Goal: Information Seeking & Learning: Learn about a topic

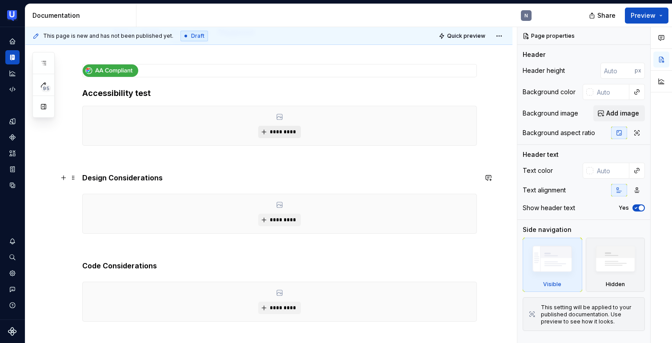
scroll to position [118, 0]
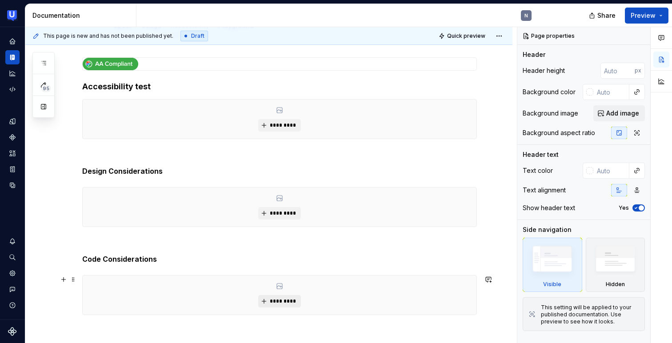
click at [288, 300] on span "*********" at bounding box center [283, 301] width 27 height 7
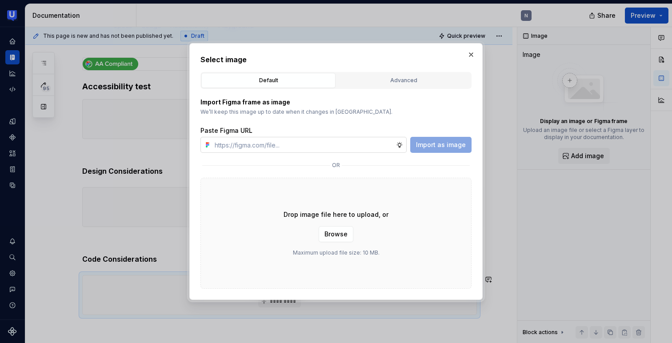
type textarea "*"
type input "[URL][DOMAIN_NAME]"
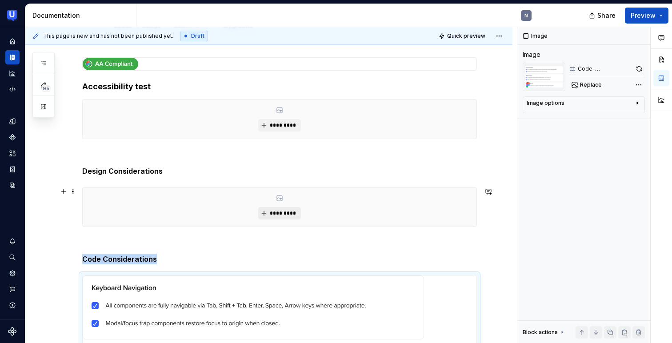
click at [272, 211] on span "*********" at bounding box center [283, 213] width 27 height 7
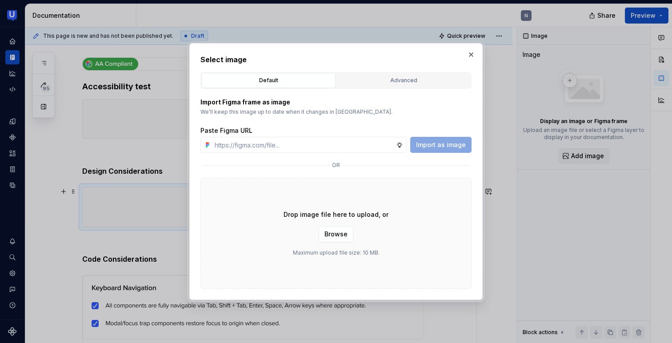
type textarea "*"
type input "[URL][DOMAIN_NAME]"
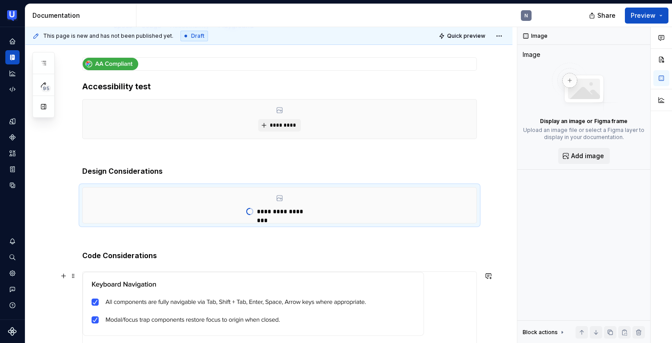
type textarea "*"
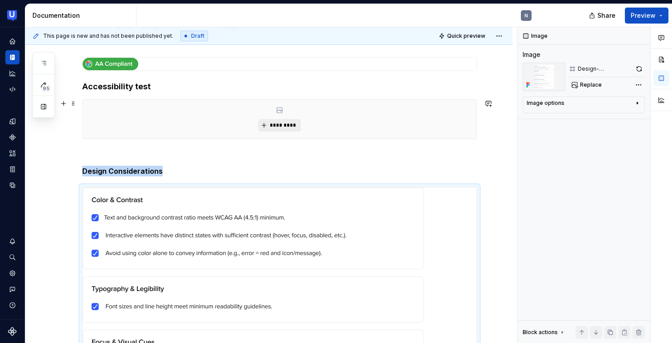
click at [284, 119] on button "*********" at bounding box center [279, 125] width 42 height 12
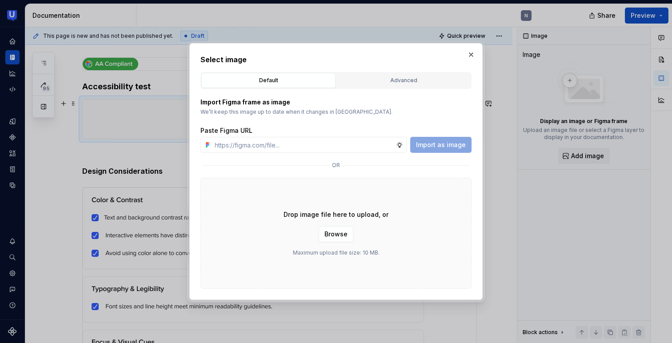
type input "[URL][DOMAIN_NAME]"
click at [437, 145] on span "Import as image" at bounding box center [441, 145] width 50 height 9
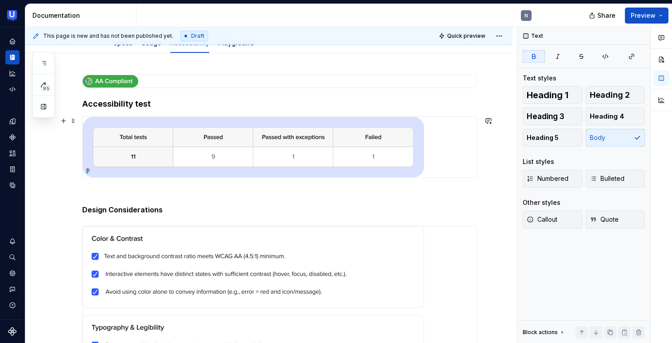
scroll to position [8, 0]
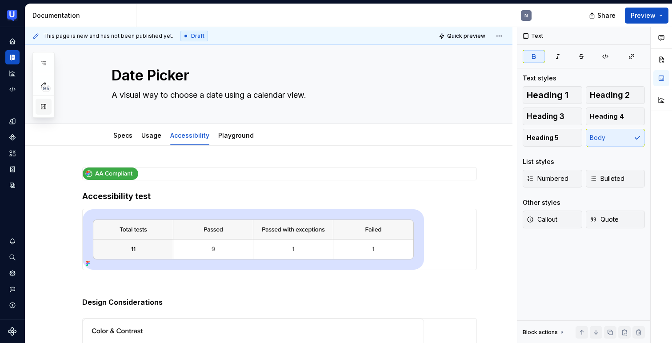
click at [40, 109] on button "button" at bounding box center [44, 107] width 16 height 16
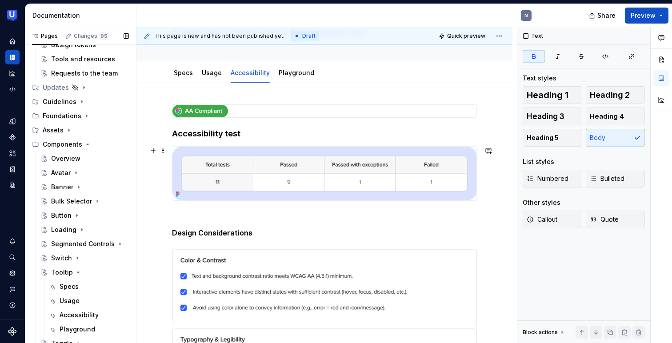
scroll to position [76, 0]
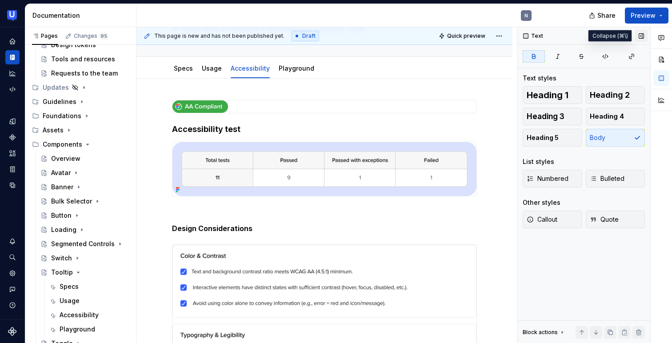
click at [642, 34] on button "button" at bounding box center [642, 36] width 12 height 12
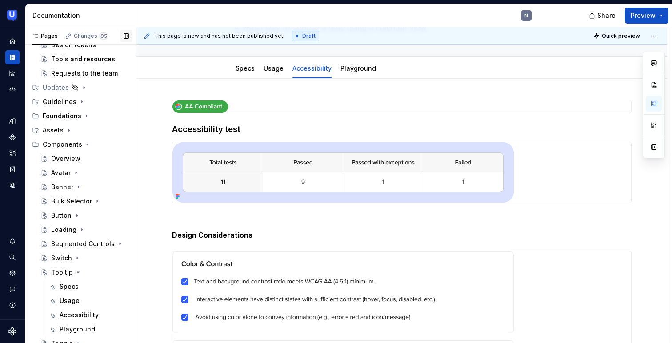
click at [125, 34] on button "button" at bounding box center [126, 36] width 12 height 12
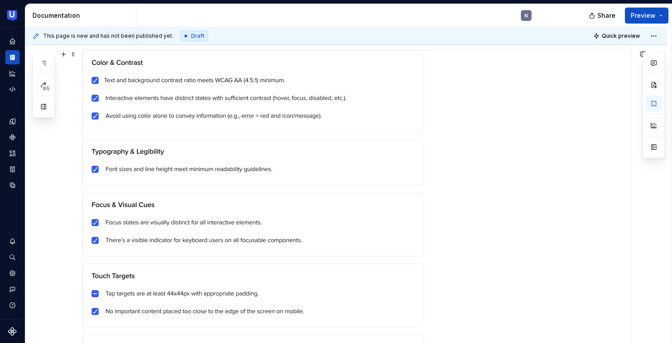
scroll to position [220, 0]
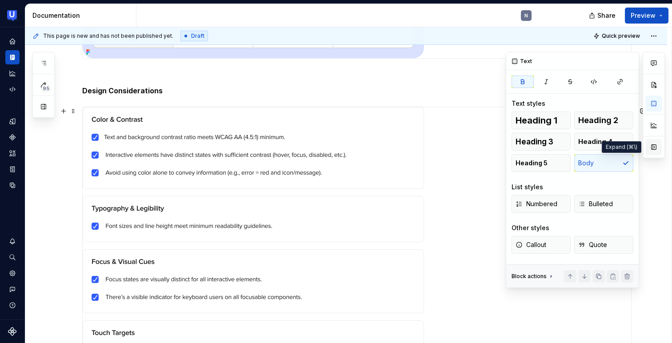
click at [654, 144] on button "button" at bounding box center [654, 147] width 16 height 16
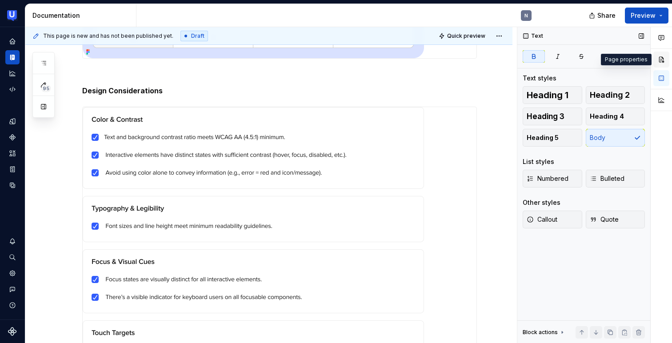
click at [660, 56] on button "button" at bounding box center [662, 60] width 16 height 16
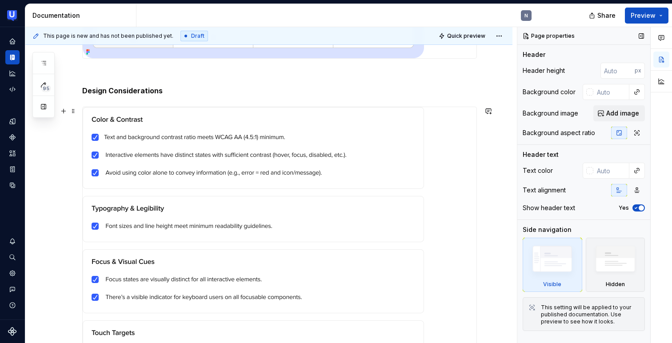
click at [453, 155] on div at bounding box center [280, 308] width 394 height 402
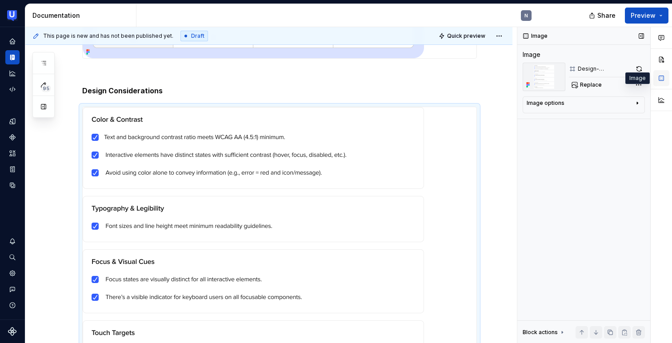
click at [660, 81] on button "button" at bounding box center [662, 78] width 16 height 16
click at [666, 61] on button "button" at bounding box center [662, 60] width 16 height 16
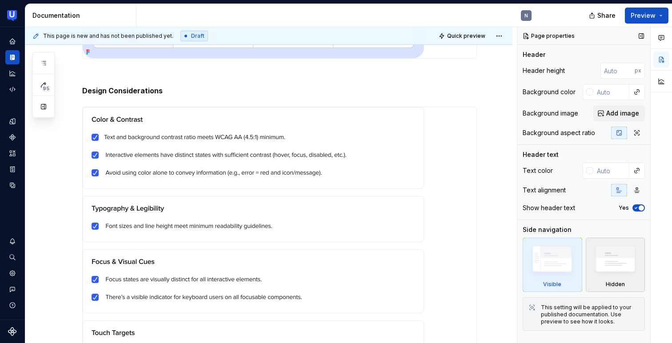
click at [607, 260] on img at bounding box center [615, 261] width 51 height 39
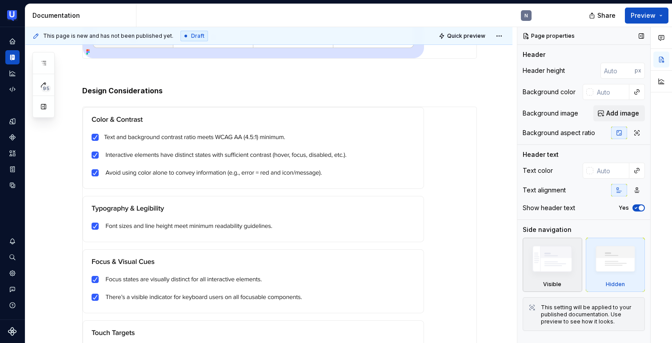
click at [553, 242] on img at bounding box center [552, 261] width 51 height 39
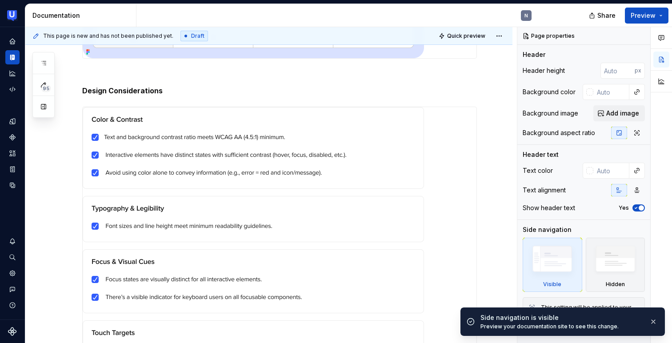
click at [644, 29] on div "Page properties" at bounding box center [584, 36] width 133 height 18
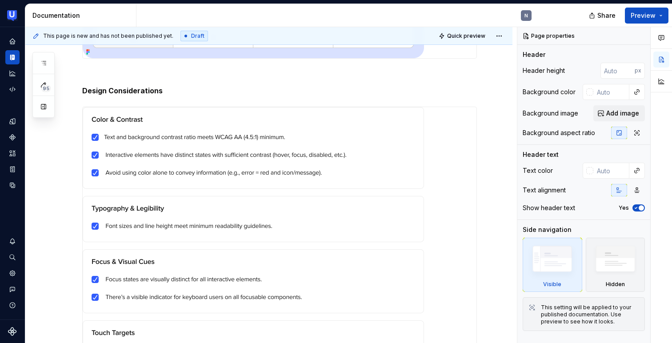
click at [641, 32] on button "button" at bounding box center [642, 36] width 12 height 12
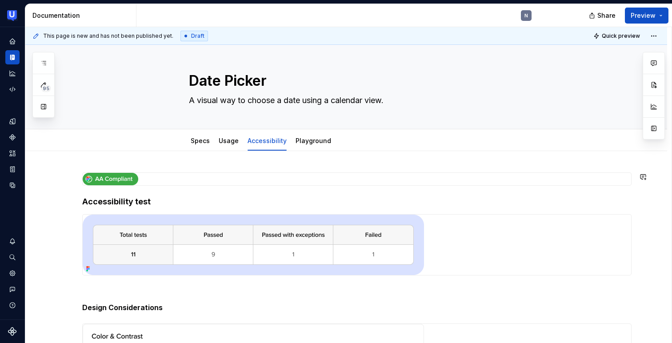
scroll to position [1, 0]
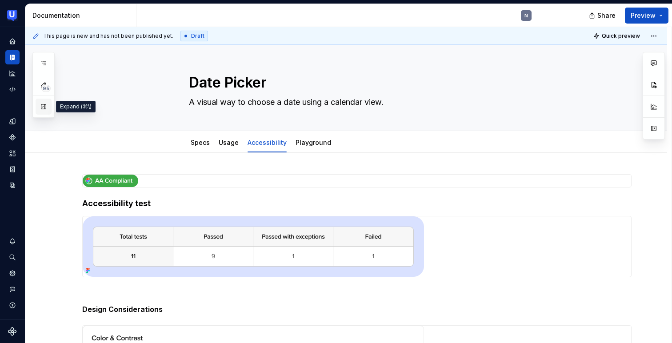
click at [38, 106] on button "button" at bounding box center [44, 107] width 16 height 16
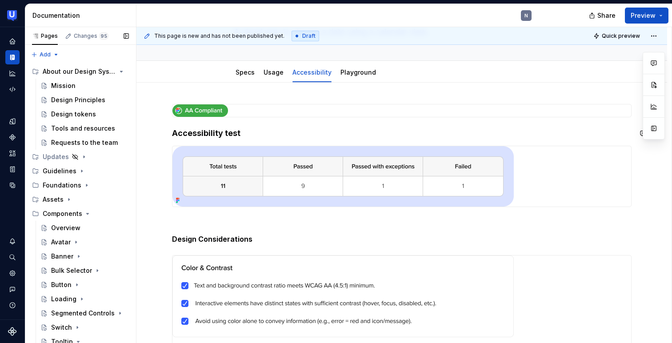
scroll to position [0, 0]
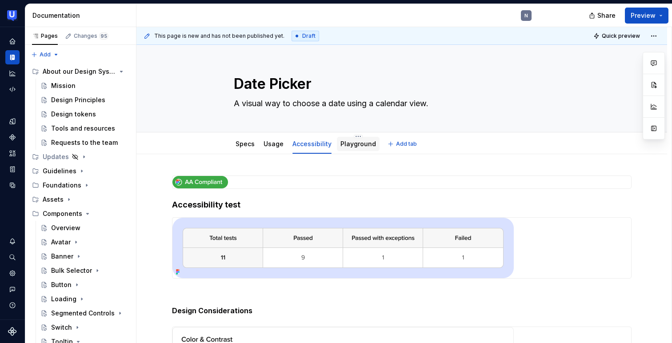
click at [343, 145] on link "Playground" at bounding box center [359, 144] width 36 height 8
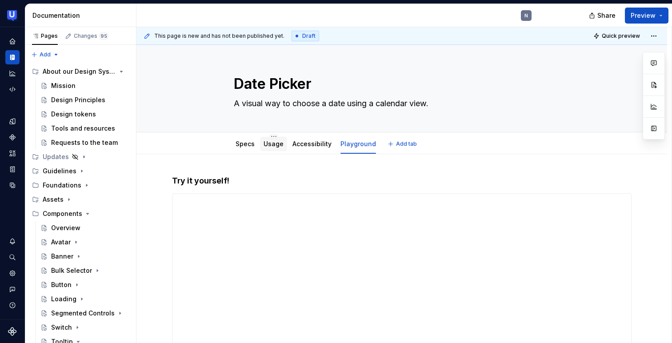
click at [279, 144] on link "Usage" at bounding box center [274, 144] width 20 height 8
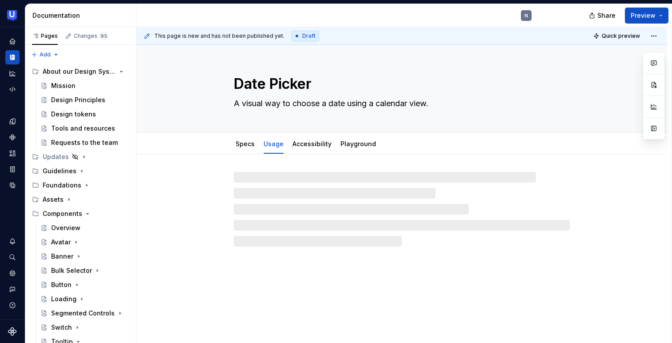
type textarea "*"
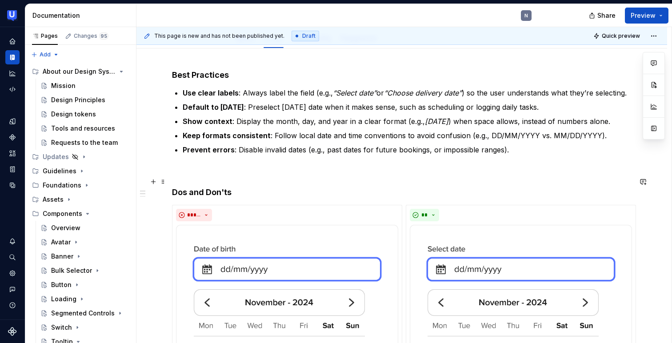
scroll to position [107, 0]
click at [468, 90] on p "Use clear labels : Always label the field (e.g., “Select date” or “Choose deliv…" at bounding box center [407, 92] width 449 height 11
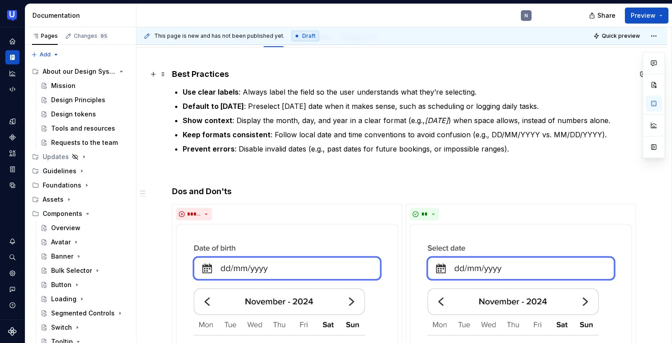
scroll to position [118, 0]
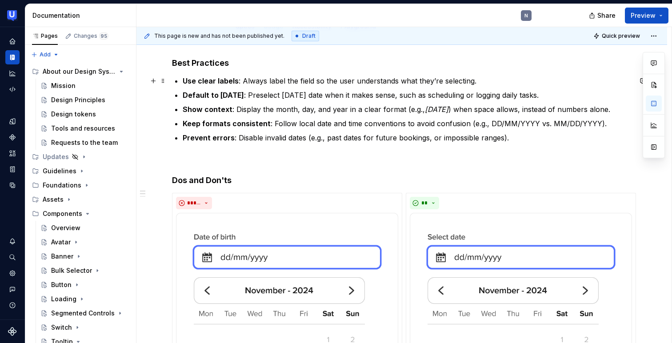
click at [270, 79] on p "Use clear labels : Always label the field so the user understands what they’re …" at bounding box center [407, 81] width 449 height 11
click at [310, 62] on h4 "Best Practices" at bounding box center [402, 63] width 460 height 11
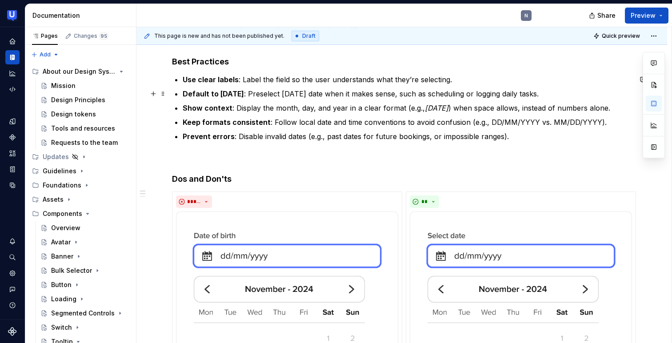
scroll to position [125, 0]
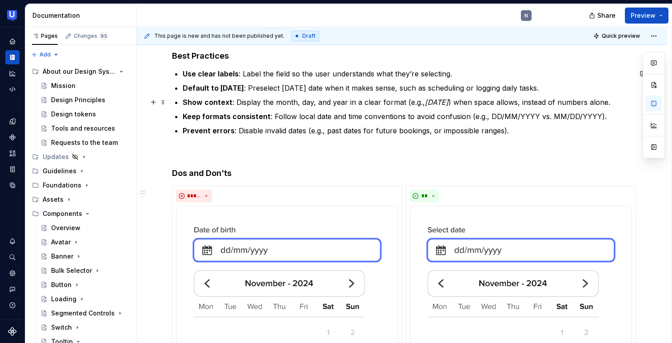
click at [425, 99] on em "[DATE]" at bounding box center [437, 102] width 24 height 9
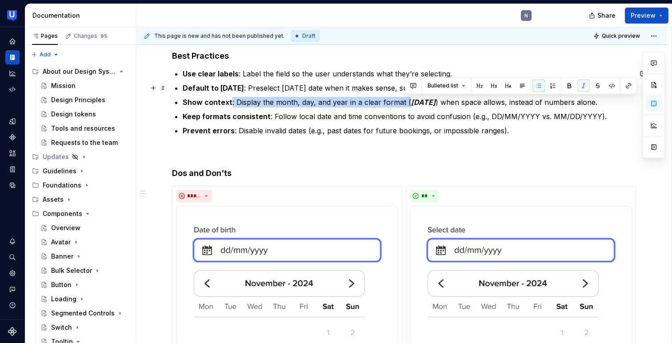
click at [584, 84] on button "button" at bounding box center [584, 86] width 12 height 12
click at [541, 108] on p "Show context : Display the month, day, and year in a clear format ( [DATE] ) wh…" at bounding box center [407, 102] width 449 height 11
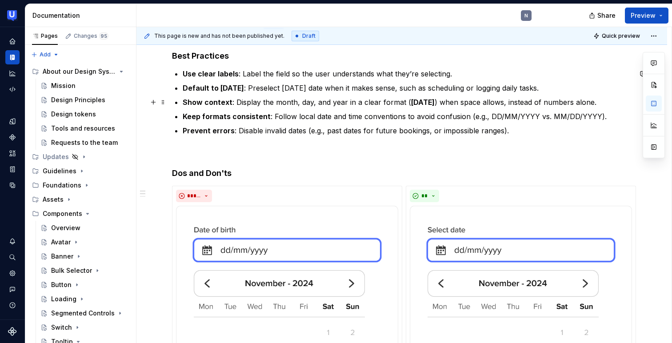
click at [435, 102] on strong "[DATE]" at bounding box center [423, 102] width 24 height 9
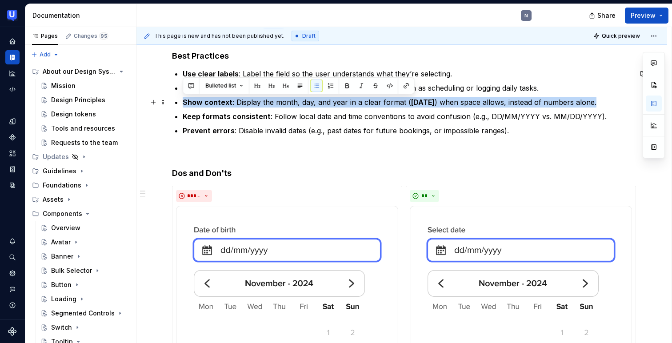
click at [432, 97] on p "Show context : Display the month, day, and year in a clear format ( [DATE] ) wh…" at bounding box center [407, 102] width 449 height 11
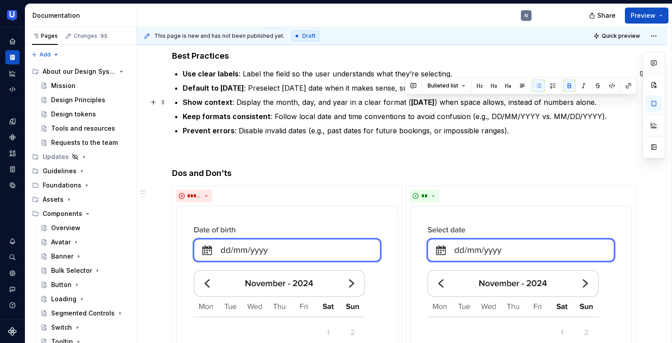
drag, startPoint x: 407, startPoint y: 100, endPoint x: 488, endPoint y: 97, distance: 81.4
click at [488, 97] on p "Show context : Display the month, day, and year in a clear format ( [DATE] ) wh…" at bounding box center [407, 102] width 449 height 11
click at [488, 122] on p "Keep formats consistent : Follow local date and time conventions to avoid confu…" at bounding box center [407, 116] width 449 height 11
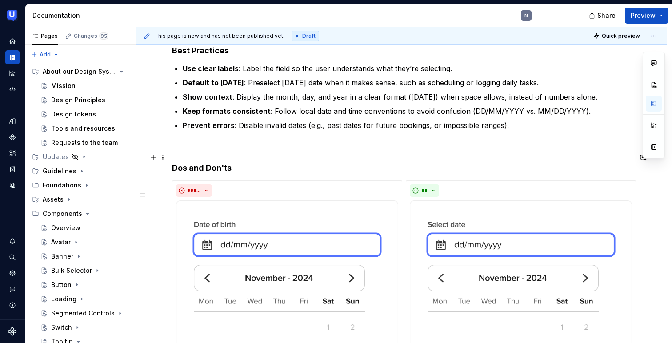
click at [579, 152] on p at bounding box center [402, 146] width 460 height 11
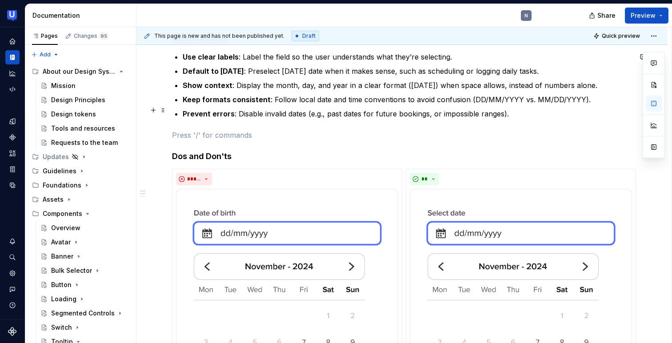
scroll to position [148, 0]
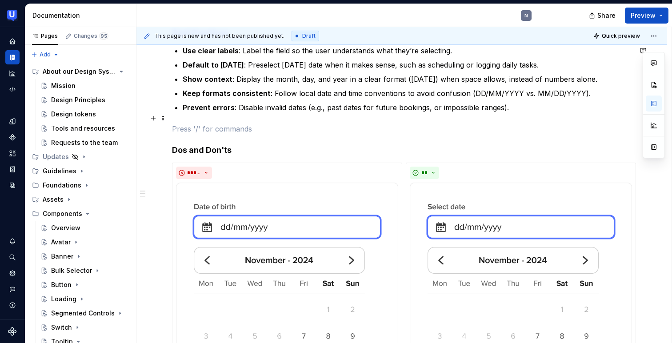
click at [324, 113] on p "Prevent errors : Disable invalid dates (e.g., past dates for future bookings, o…" at bounding box center [407, 107] width 449 height 11
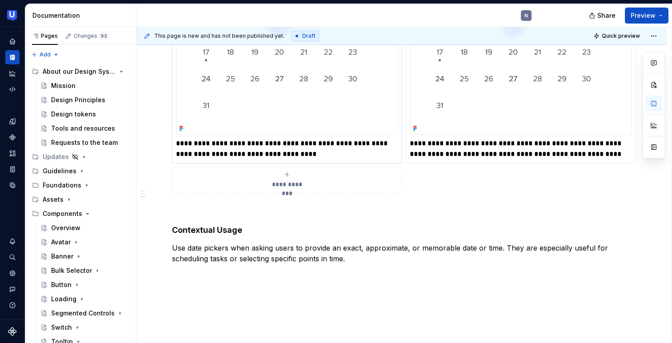
scroll to position [484, 0]
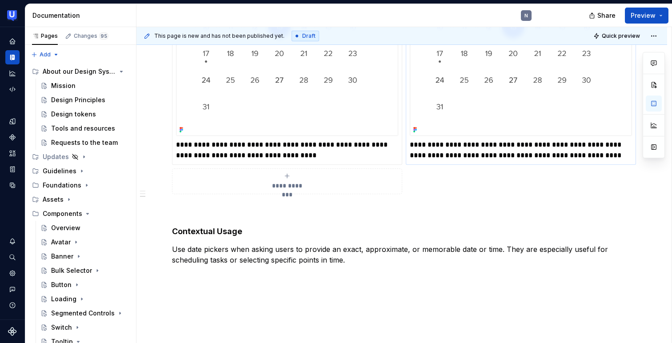
click at [587, 154] on p "**********" at bounding box center [521, 150] width 222 height 21
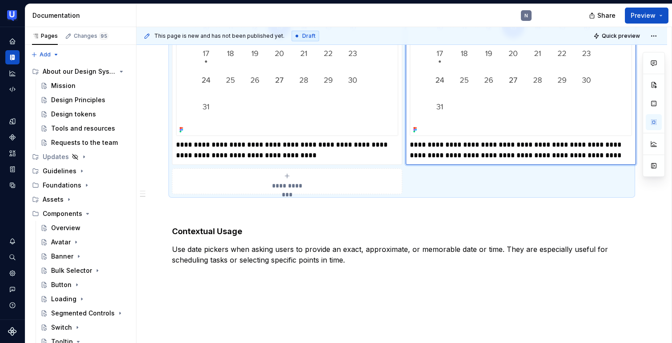
type textarea "*"
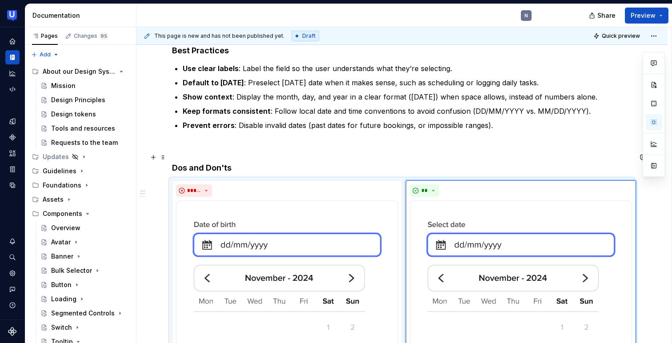
scroll to position [0, 0]
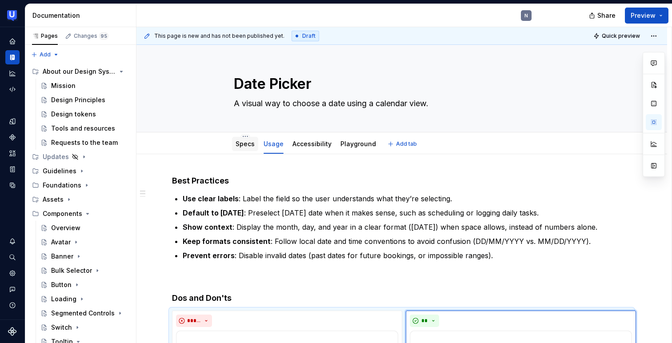
click at [251, 147] on link "Specs" at bounding box center [245, 144] width 19 height 8
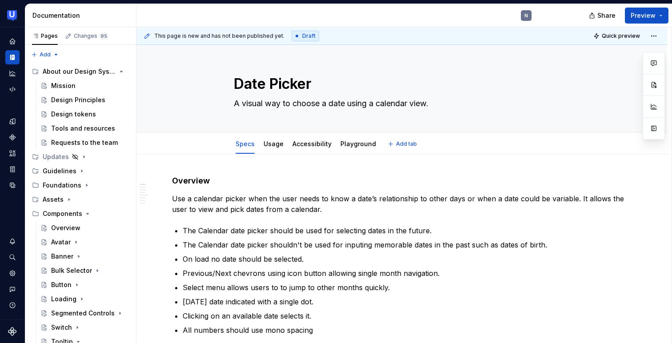
type textarea "*"
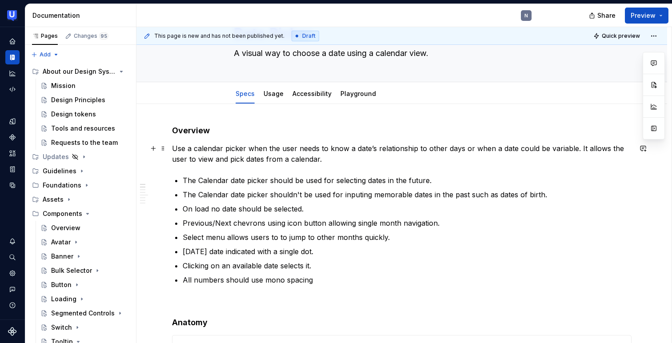
scroll to position [51, 0]
click at [227, 178] on p "The Calendar date picker should be used for selecting dates in the future." at bounding box center [407, 180] width 449 height 11
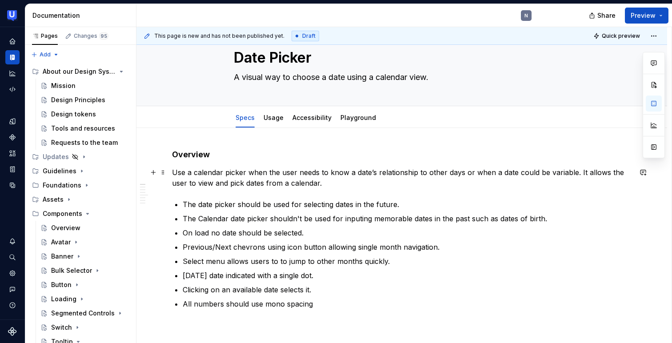
scroll to position [39, 0]
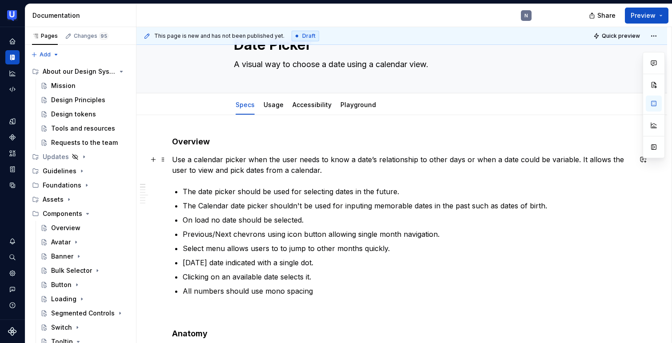
click at [223, 157] on p "Use a calendar picker when the user needs to know a date’s relationship to othe…" at bounding box center [402, 164] width 460 height 21
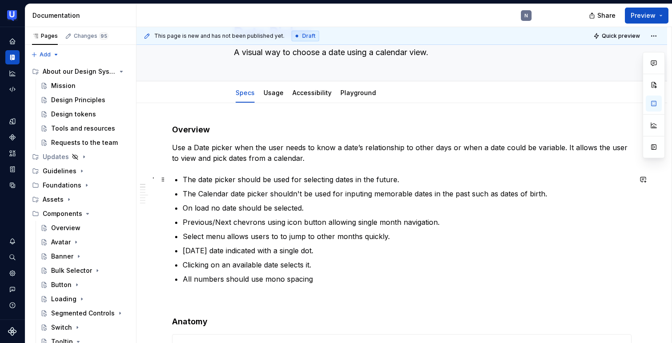
click at [201, 179] on p "The date picker should be used for selecting dates in the future." at bounding box center [407, 179] width 449 height 11
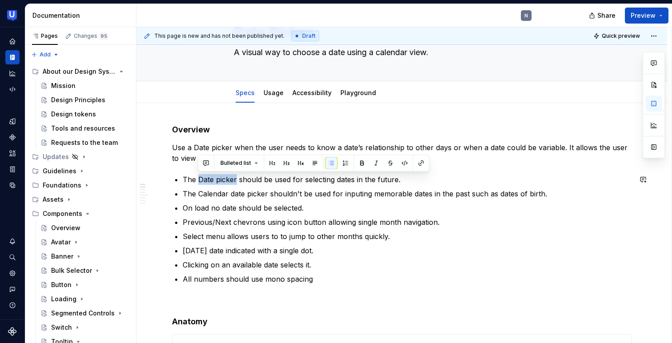
copy p "Date picker"
click at [197, 192] on p "The Calendar date picker shouldn't be used for inputing memorable dates in the …" at bounding box center [407, 194] width 449 height 11
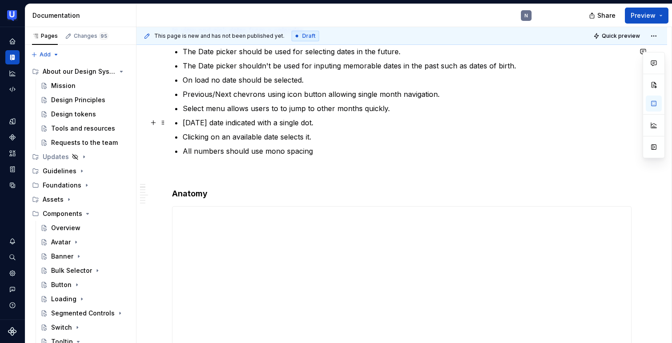
scroll to position [185, 0]
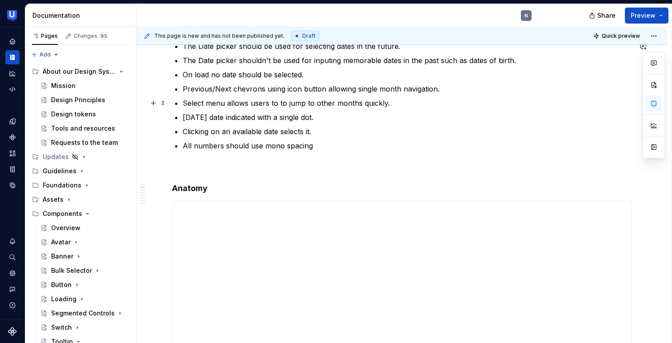
click at [240, 101] on p "Select menu allows users to to jump to other months quickly." at bounding box center [407, 103] width 449 height 11
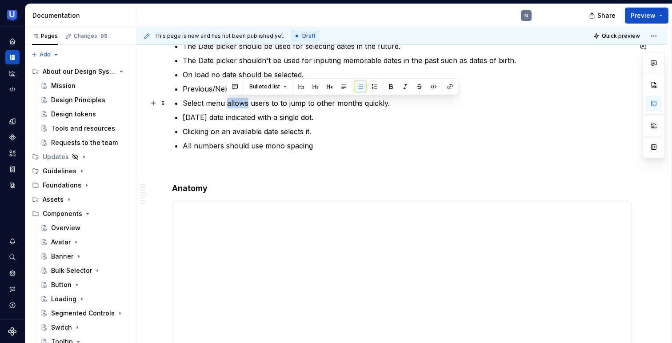
click at [240, 101] on p "Select menu allows users to to jump to other months quickly." at bounding box center [407, 103] width 449 height 11
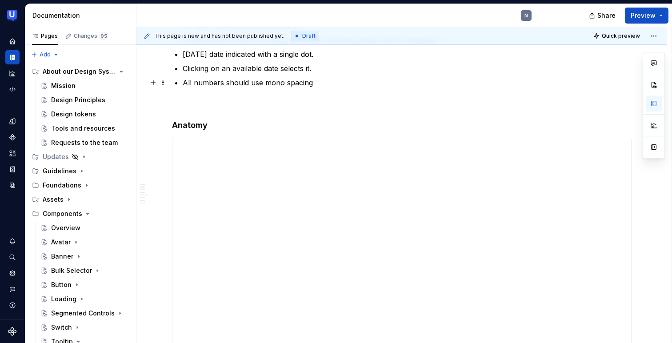
scroll to position [240, 0]
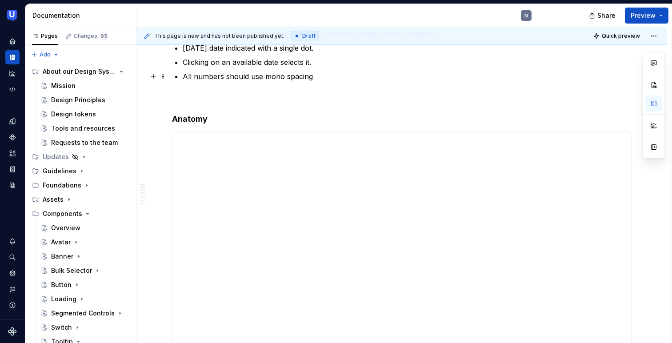
click at [272, 81] on p "All numbers should use mono spacing" at bounding box center [407, 76] width 449 height 11
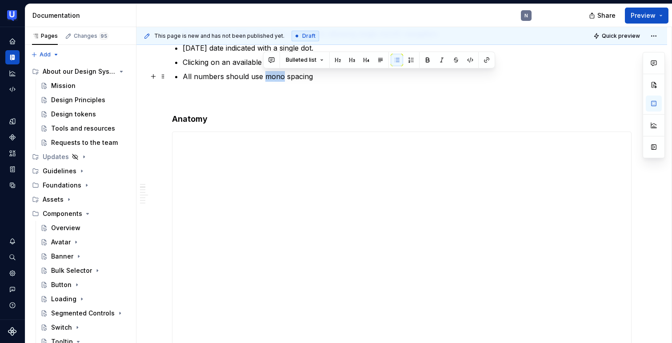
click at [272, 81] on p "All numbers should use mono spacing" at bounding box center [407, 76] width 449 height 11
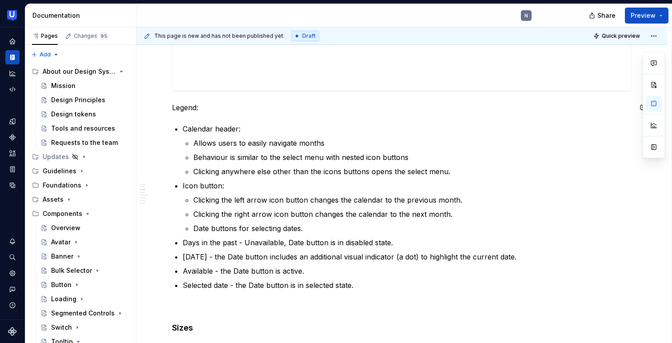
scroll to position [507, 0]
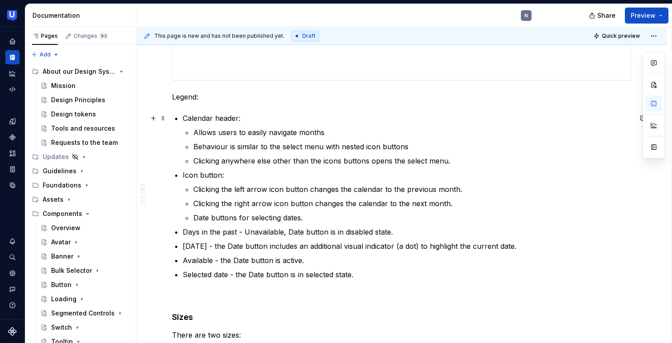
click at [213, 117] on p "Calendar header:" at bounding box center [407, 118] width 449 height 11
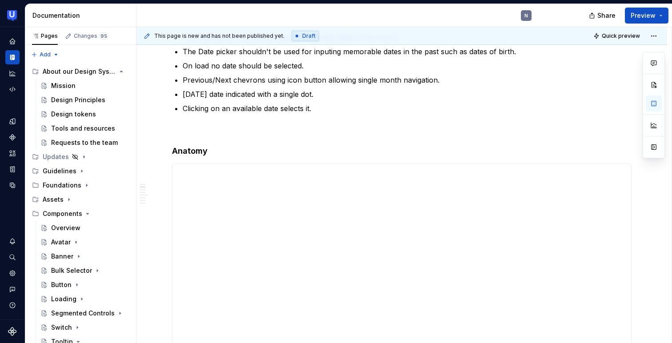
scroll to position [191, 0]
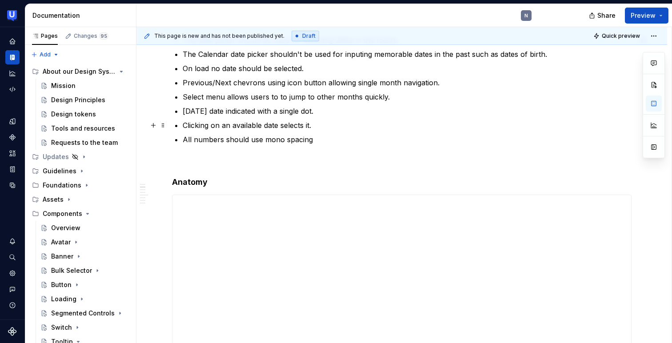
click at [266, 123] on p "Clicking on an available date selects it." at bounding box center [407, 125] width 449 height 11
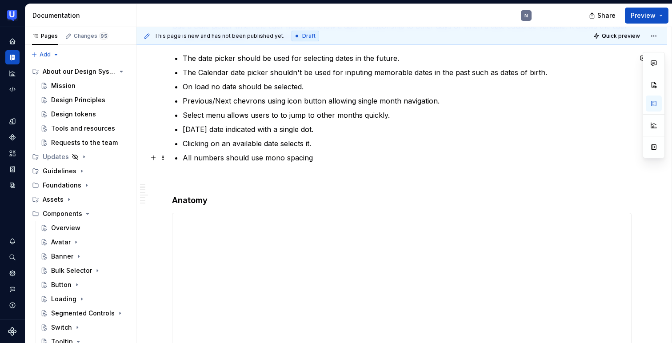
scroll to position [181, 0]
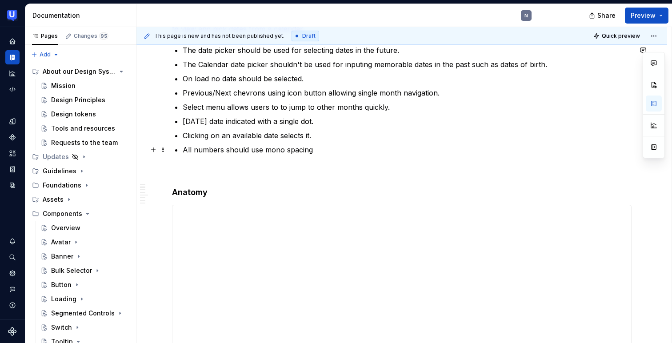
click at [239, 151] on p "All numbers should use mono spacing" at bounding box center [407, 150] width 449 height 11
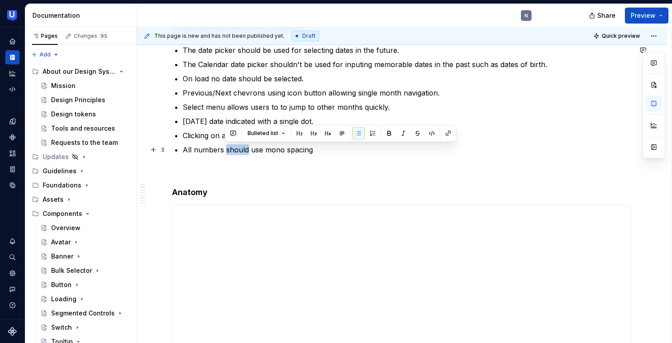
click at [239, 151] on p "All numbers should use mono spacing" at bounding box center [407, 150] width 449 height 11
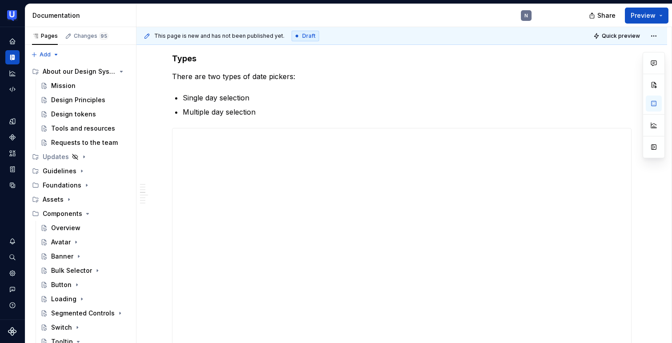
scroll to position [1135, 0]
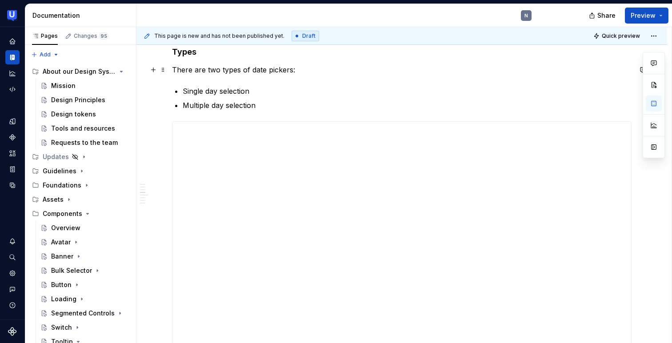
click at [254, 69] on p "There are two types of date pickers:" at bounding box center [402, 69] width 460 height 11
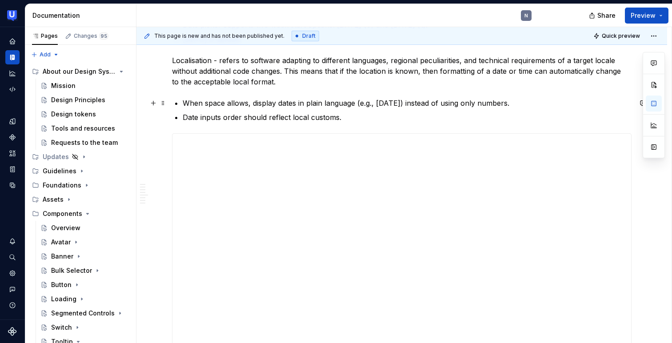
scroll to position [1871, 0]
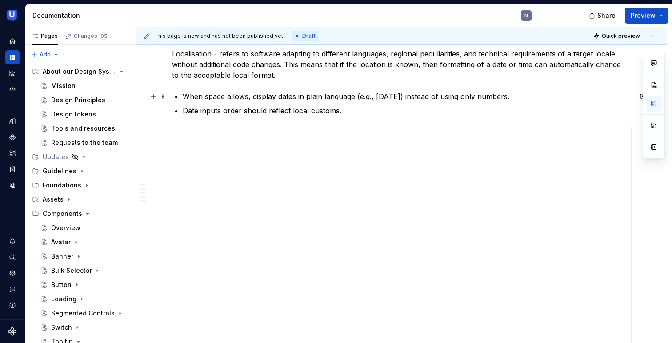
click at [377, 96] on p "When space allows, display dates in plain language (e.g., [DATE]) instead of us…" at bounding box center [407, 96] width 449 height 11
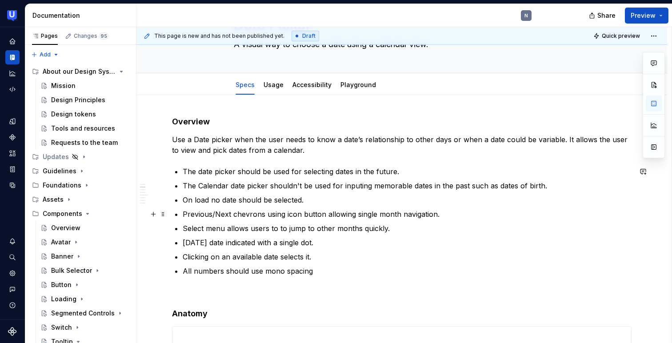
scroll to position [0, 0]
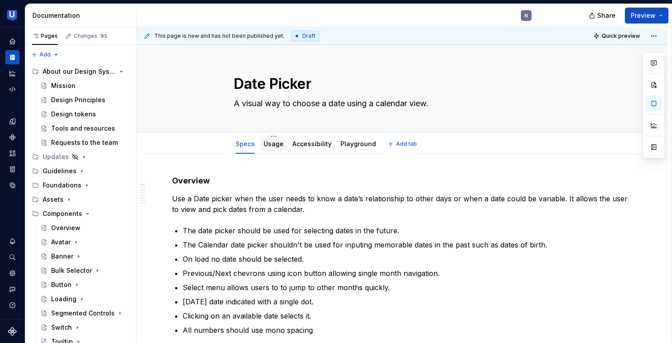
click at [274, 146] on link "Usage" at bounding box center [274, 144] width 20 height 8
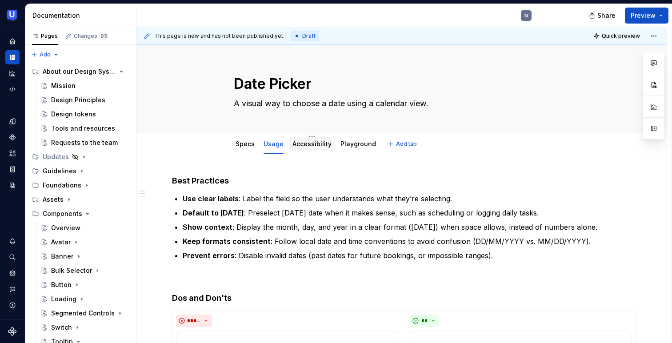
click at [311, 143] on link "Accessibility" at bounding box center [312, 144] width 39 height 8
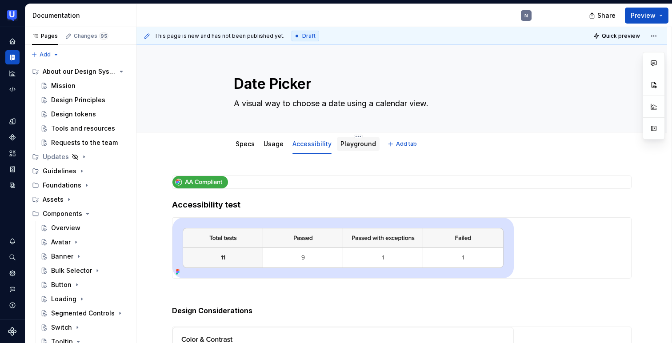
click at [346, 149] on div "Playground" at bounding box center [359, 144] width 36 height 11
click at [355, 150] on div "Playground" at bounding box center [358, 144] width 43 height 14
click at [345, 144] on link "Playground" at bounding box center [359, 144] width 36 height 8
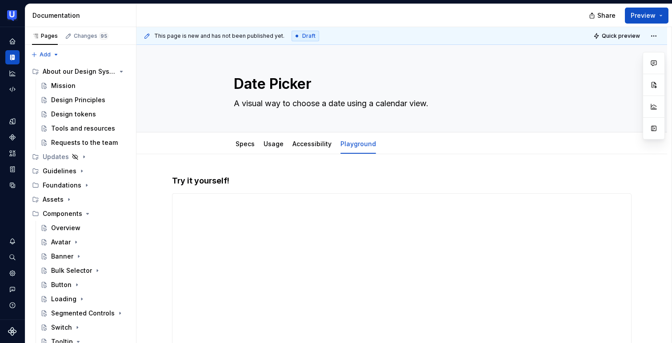
type textarea "*"
